Goal: Use online tool/utility: Utilize a website feature to perform a specific function

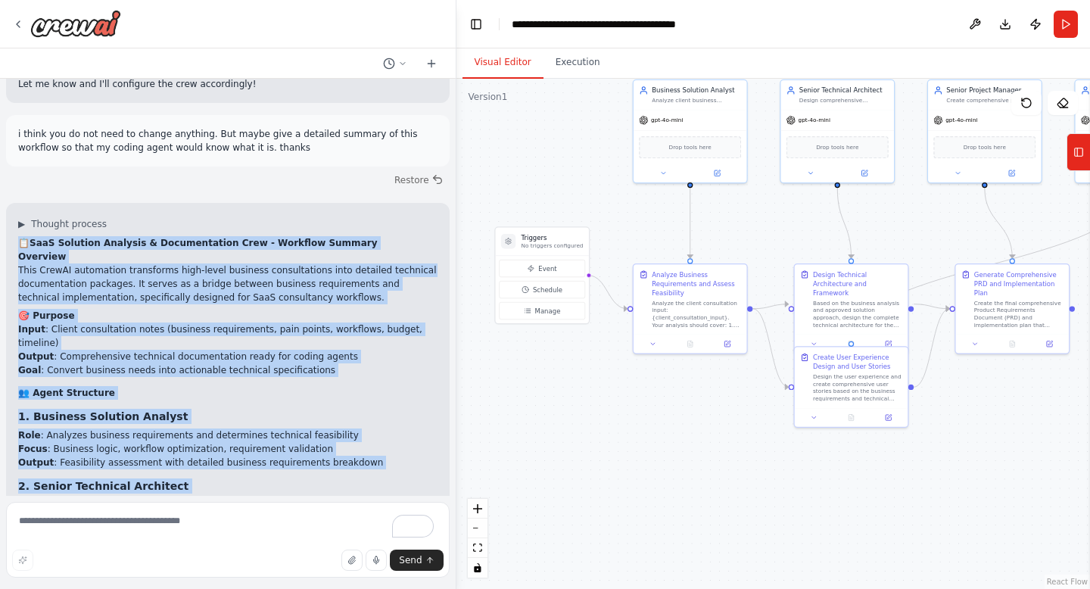
scroll to position [3419, 0]
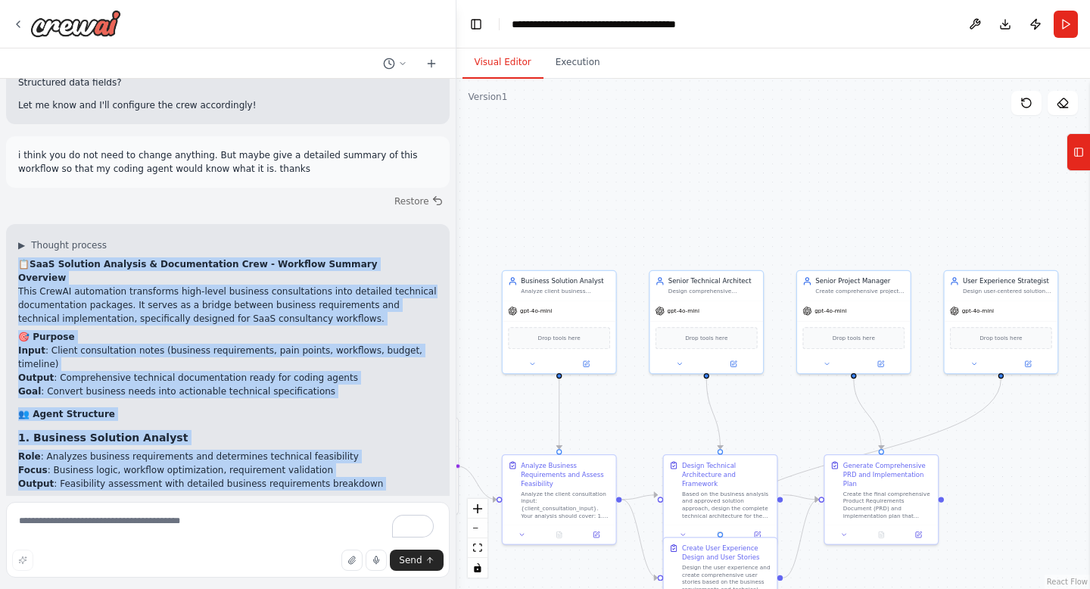
drag, startPoint x: 736, startPoint y: 242, endPoint x: 607, endPoint y: 418, distance: 218.7
click at [607, 418] on div ".deletable-edge-delete-btn { width: 20px; height: 20px; border: 0px solid #ffff…" at bounding box center [772, 334] width 633 height 510
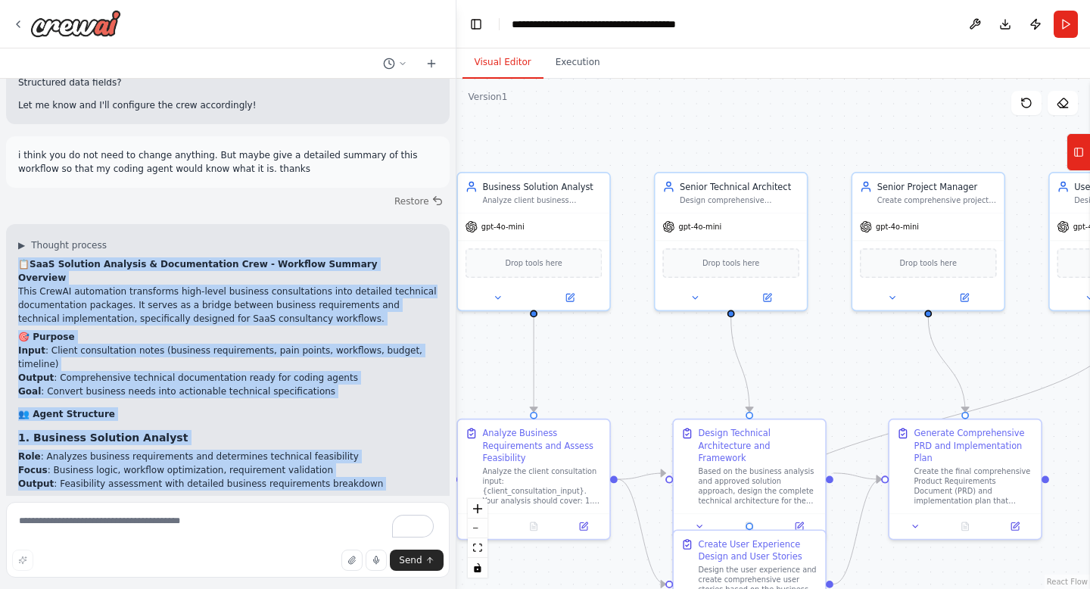
drag, startPoint x: 618, startPoint y: 418, endPoint x: 609, endPoint y: 371, distance: 48.5
click at [609, 371] on div ".deletable-edge-delete-btn { width: 20px; height: 20px; border: 0px solid #ffff…" at bounding box center [772, 334] width 633 height 510
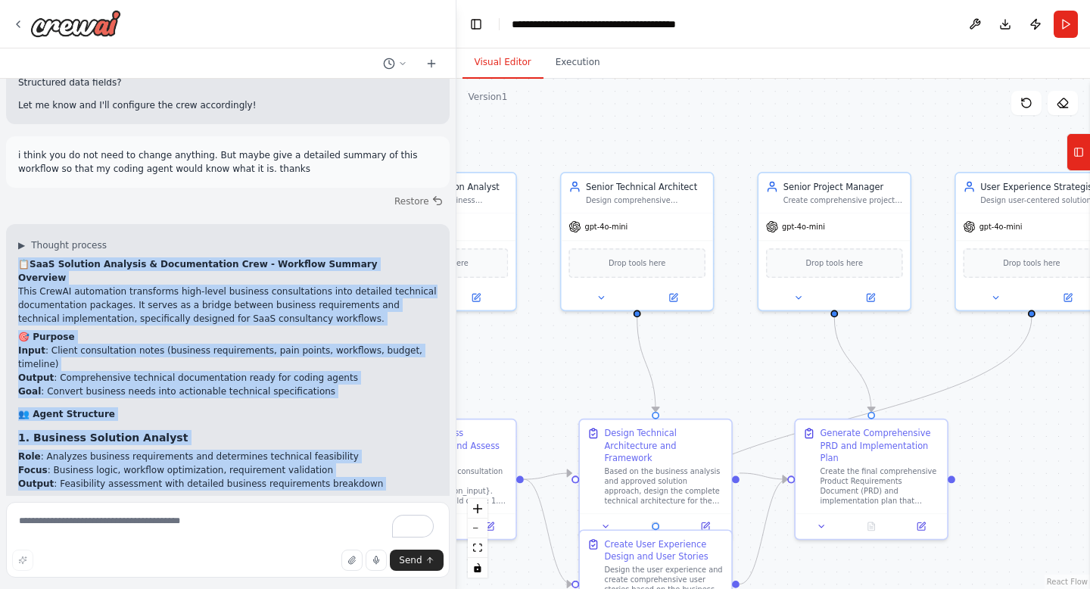
drag, startPoint x: 665, startPoint y: 359, endPoint x: 571, endPoint y: 359, distance: 94.6
click at [571, 359] on div ".deletable-edge-delete-btn { width: 20px; height: 20px; border: 0px solid #ffff…" at bounding box center [772, 334] width 633 height 510
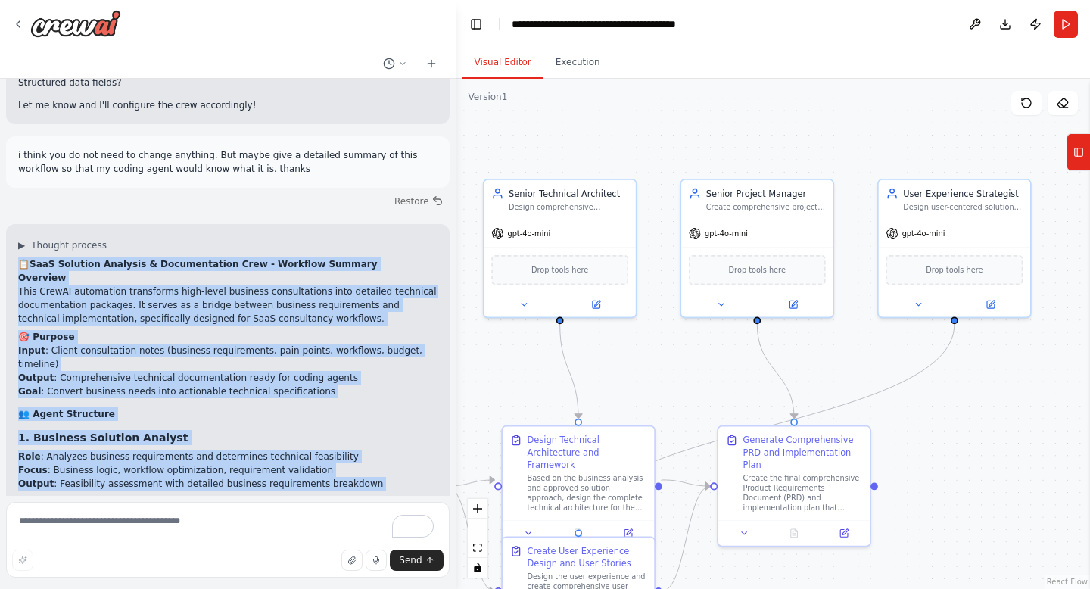
drag, startPoint x: 746, startPoint y: 341, endPoint x: 670, endPoint y: 348, distance: 76.7
click at [670, 348] on div ".deletable-edge-delete-btn { width: 20px; height: 20px; border: 0px solid #ffff…" at bounding box center [772, 334] width 633 height 510
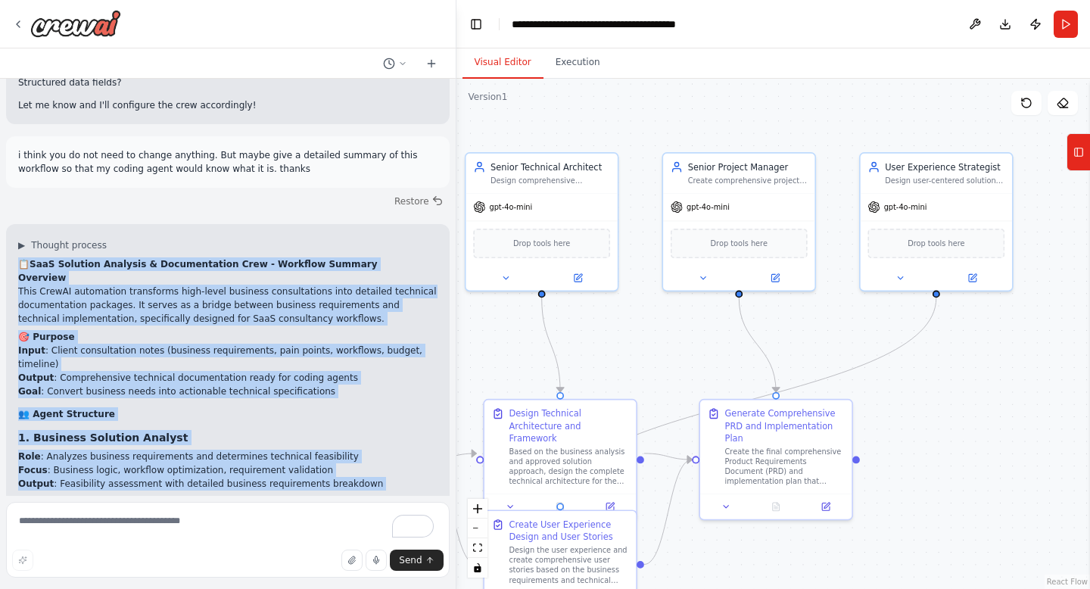
drag, startPoint x: 834, startPoint y: 362, endPoint x: 816, endPoint y: 335, distance: 32.1
click at [816, 335] on div ".deletable-edge-delete-btn { width: 20px; height: 20px; border: 0px solid #ffff…" at bounding box center [772, 334] width 633 height 510
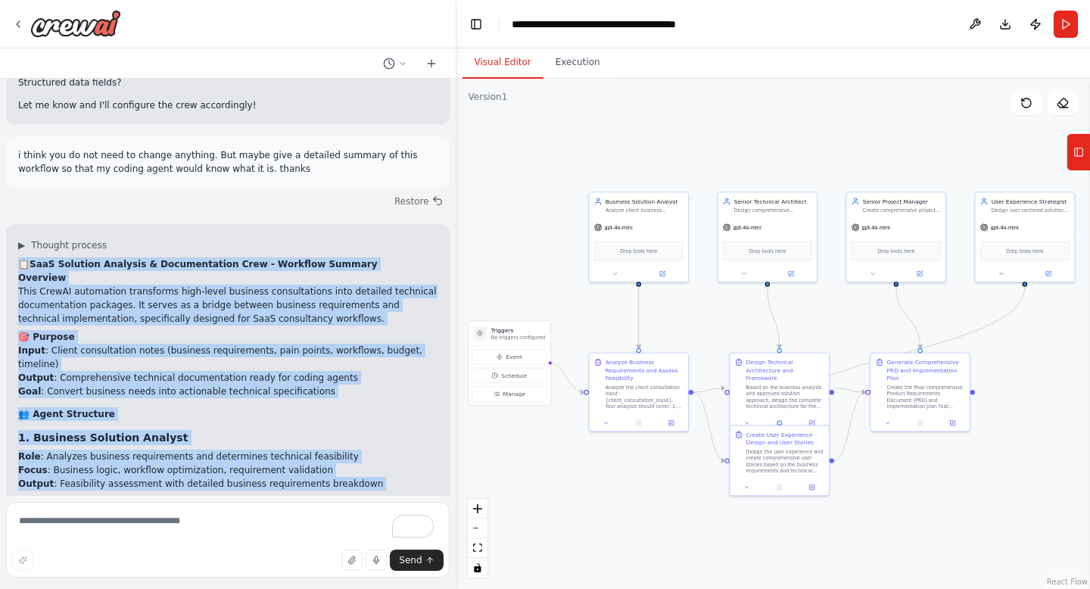
drag, startPoint x: 701, startPoint y: 346, endPoint x: 826, endPoint y: 315, distance: 128.7
click at [826, 315] on div ".deletable-edge-delete-btn { width: 20px; height: 20px; border: 0px solid #ffff…" at bounding box center [772, 334] width 633 height 510
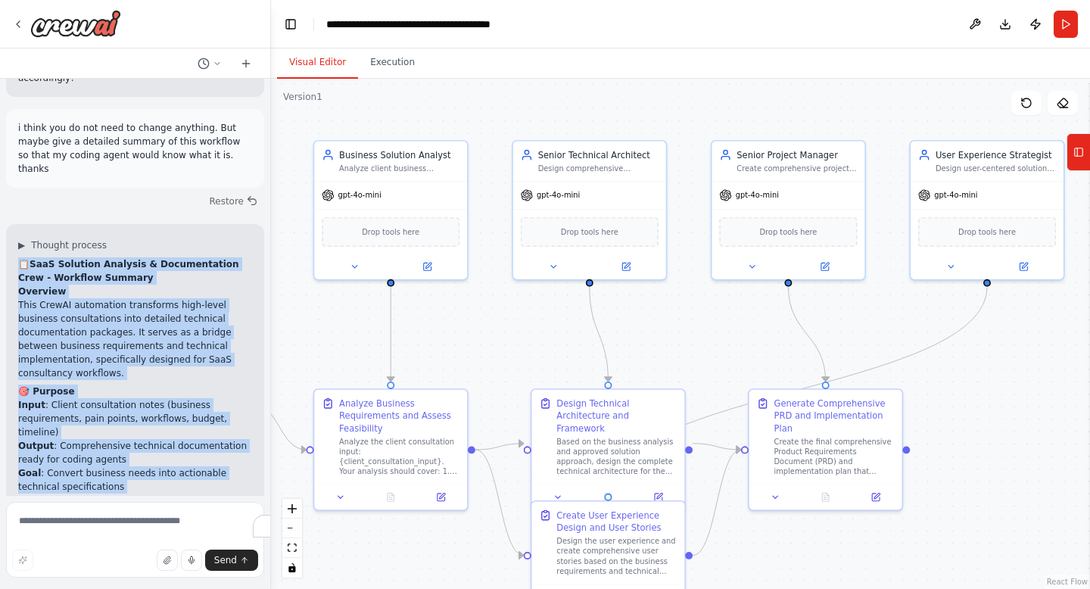
scroll to position [4717, 0]
drag, startPoint x: 456, startPoint y: 261, endPoint x: 254, endPoint y: 272, distance: 201.6
click at [254, 272] on div "can you create a crew for a SaaS company? Essentially, the user is the CEO. The…" at bounding box center [545, 294] width 1090 height 589
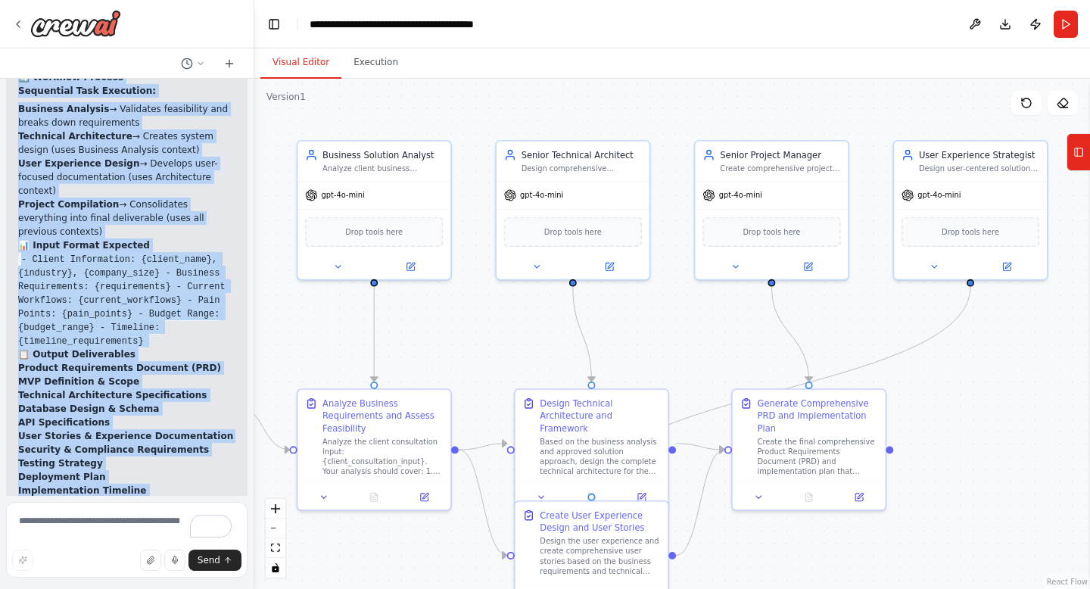
scroll to position [5884, 0]
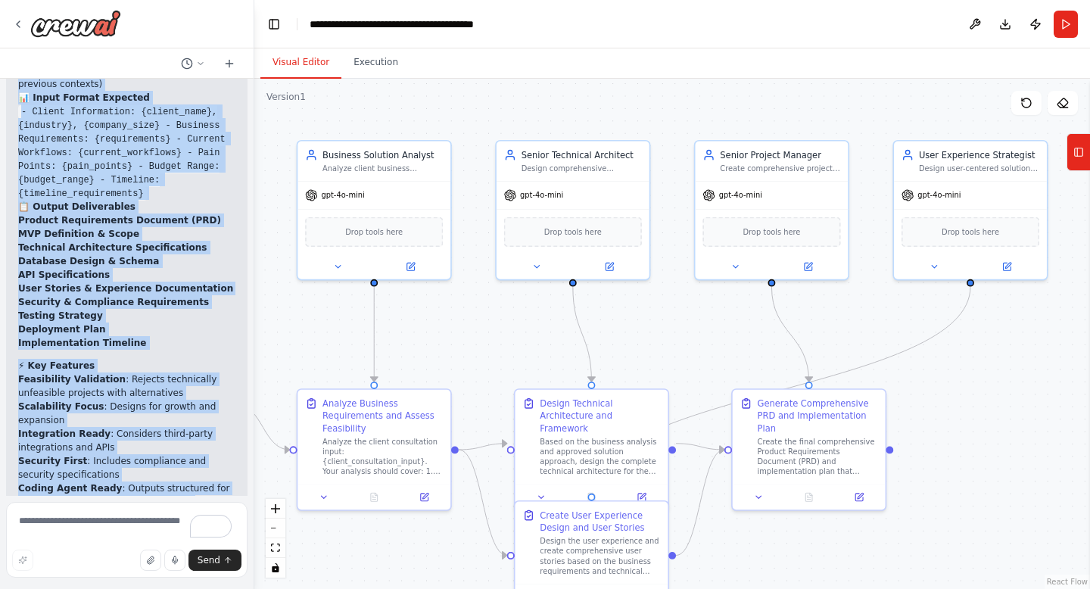
click at [116, 558] on li "WebsiteSearchTool : For technology research and best practices" at bounding box center [126, 571] width 217 height 27
drag, startPoint x: 19, startPoint y: 227, endPoint x: 190, endPoint y: 470, distance: 297.1
copy div "📋 LorE Ipsumdol Sitametc & Adipiscingeli Sedd - Eiusmodt Incidid Utlabore Etdo …"
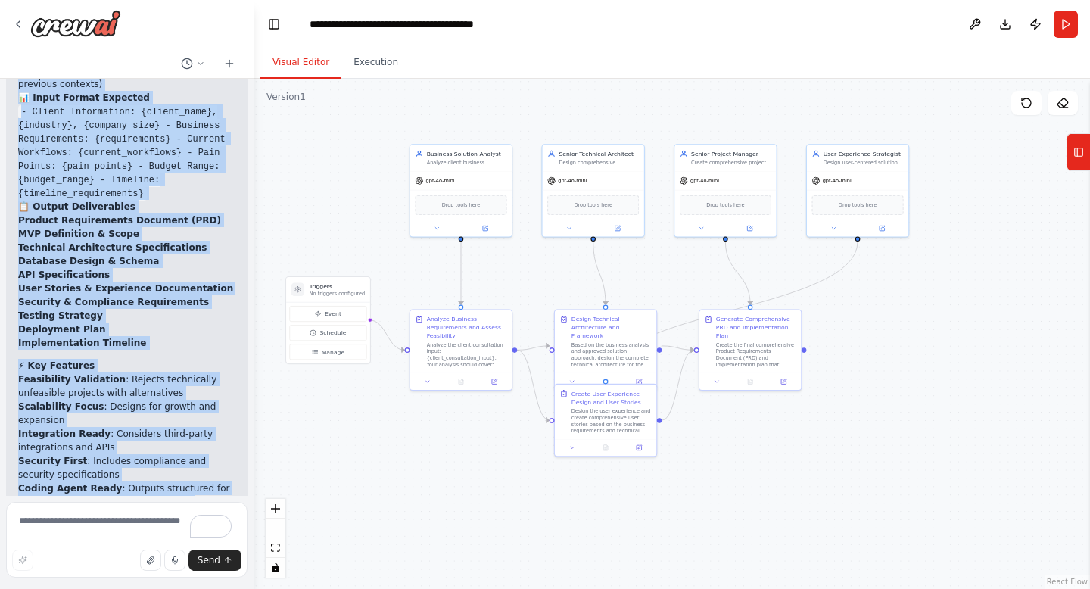
drag, startPoint x: 434, startPoint y: 315, endPoint x: 490, endPoint y: 275, distance: 67.8
click at [490, 275] on div ".deletable-edge-delete-btn { width: 20px; height: 20px; border: 0px solid #ffff…" at bounding box center [671, 334] width 835 height 510
